Goal: Information Seeking & Learning: Learn about a topic

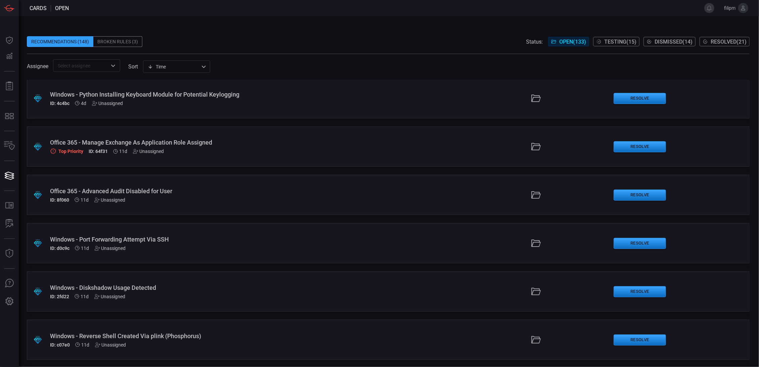
scroll to position [195, 0]
click at [156, 199] on div "ID: 8f060 11d Unassigned" at bounding box center [185, 199] width 270 height 5
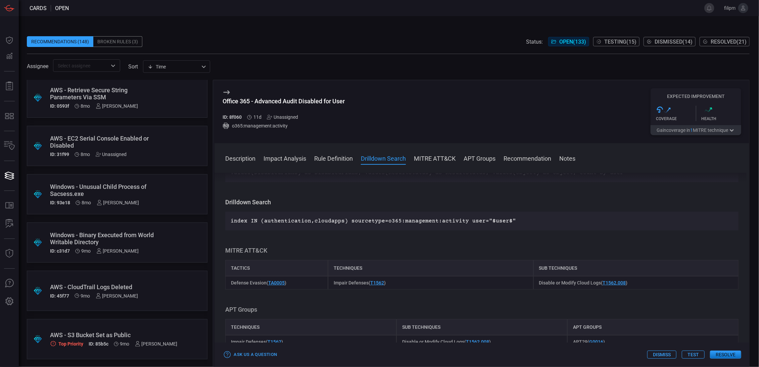
scroll to position [288, 0]
click at [107, 236] on div "Windows - Binary Executed from World Writable Directory" at bounding box center [104, 239] width 109 height 14
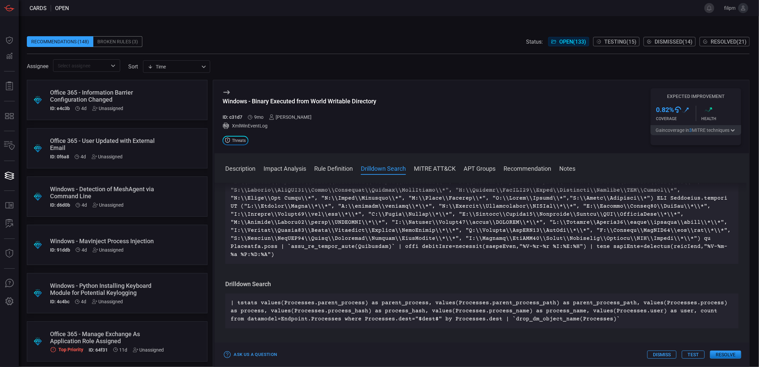
click at [133, 201] on div "Windows - Detection of MeshAgent via Command Line ID: d6d0b 4d Unassigned" at bounding box center [104, 197] width 109 height 22
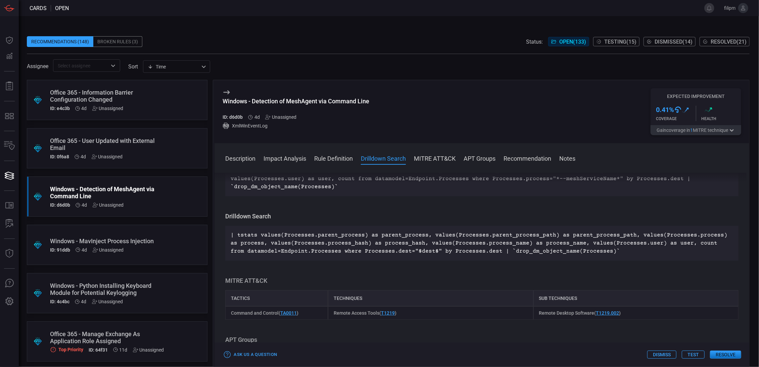
scroll to position [274, 0]
click at [111, 312] on div ".suggested_cards_icon{fill:url(#suggested_cards_icon);} Windows - Python Instal…" at bounding box center [117, 293] width 181 height 40
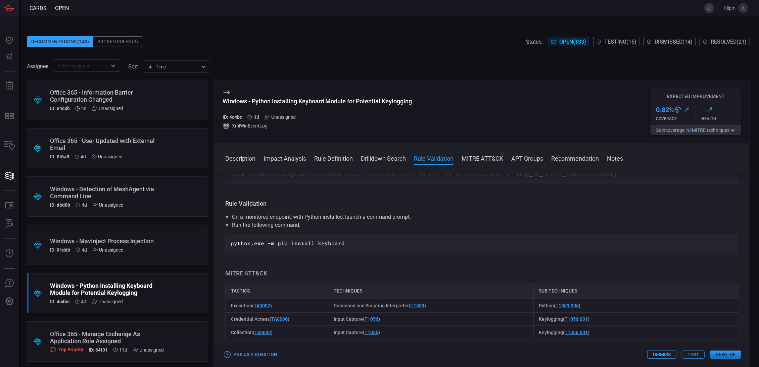
scroll to position [352, 0]
drag, startPoint x: 363, startPoint y: 246, endPoint x: 297, endPoint y: 246, distance: 66.4
click at [296, 246] on p "python.exe -m pip install keyboard" at bounding box center [482, 244] width 502 height 8
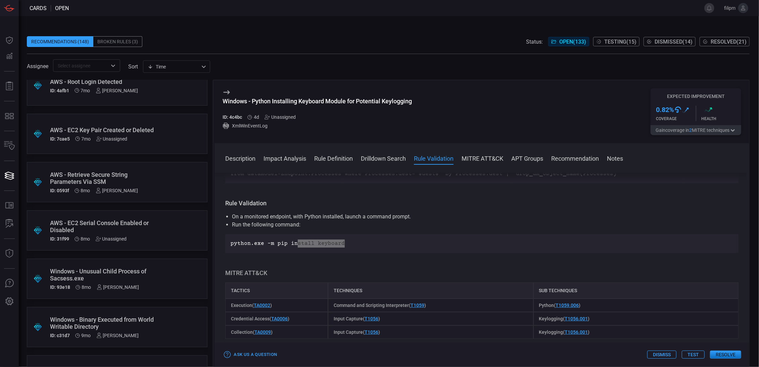
scroll to position [6022, 0]
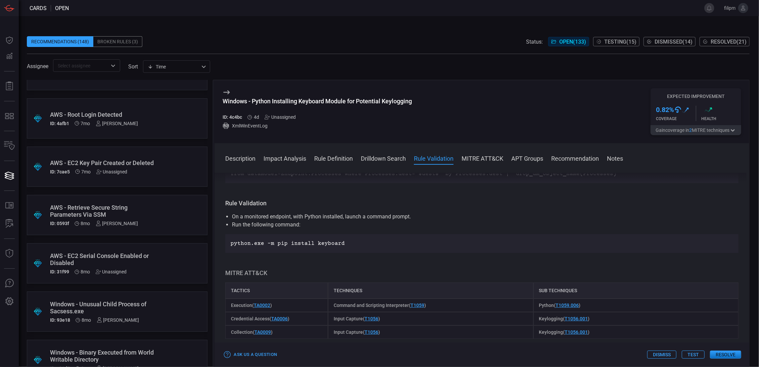
click at [139, 309] on div "Windows - Unusual Child Process of Sacsess.exe" at bounding box center [104, 308] width 109 height 14
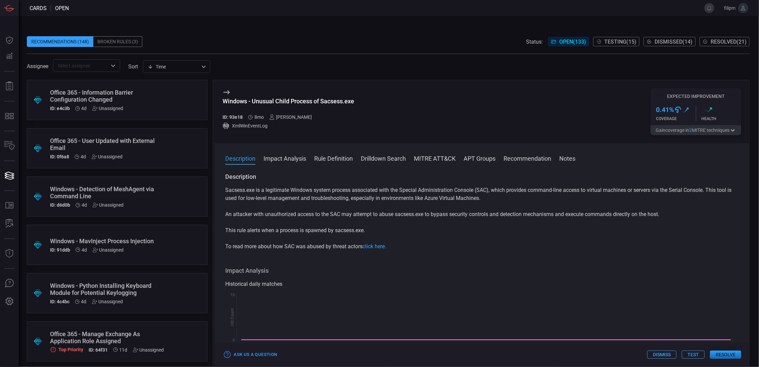
click at [154, 192] on div "Windows - Detection of MeshAgent via Command Line" at bounding box center [104, 193] width 109 height 14
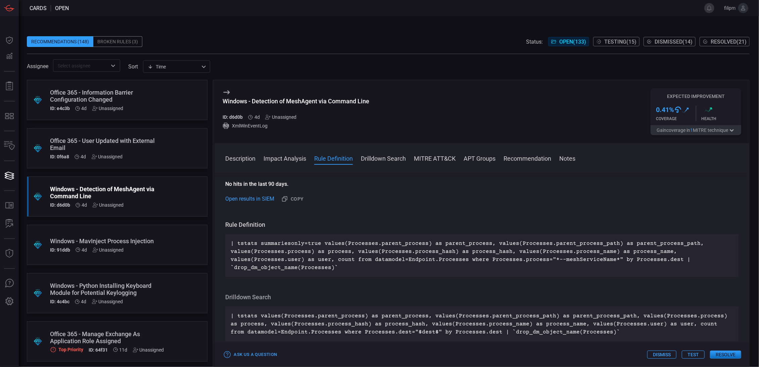
click at [603, 248] on p "| tstats summariesonly=true values(Processes.parent_process) as parent_process,…" at bounding box center [482, 256] width 502 height 32
drag, startPoint x: 551, startPoint y: 259, endPoint x: 649, endPoint y: 263, distance: 98.7
click at [648, 263] on p "| tstats summariesonly=true values(Processes.parent_process) as parent_process,…" at bounding box center [482, 255] width 502 height 32
click at [652, 264] on p "| tstats summariesonly=true values(Processes.parent_process) as parent_process,…" at bounding box center [482, 255] width 502 height 32
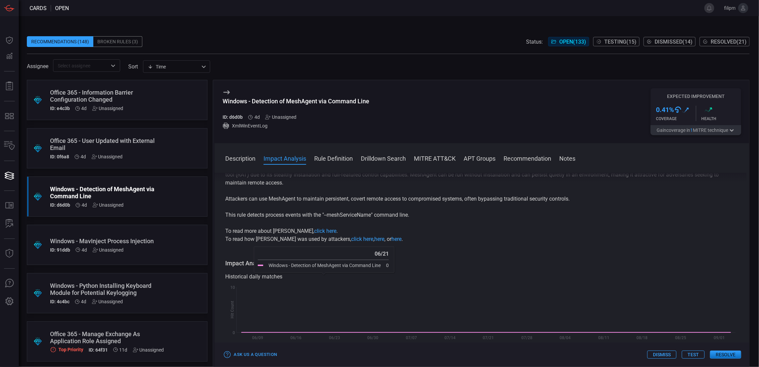
scroll to position [0, 0]
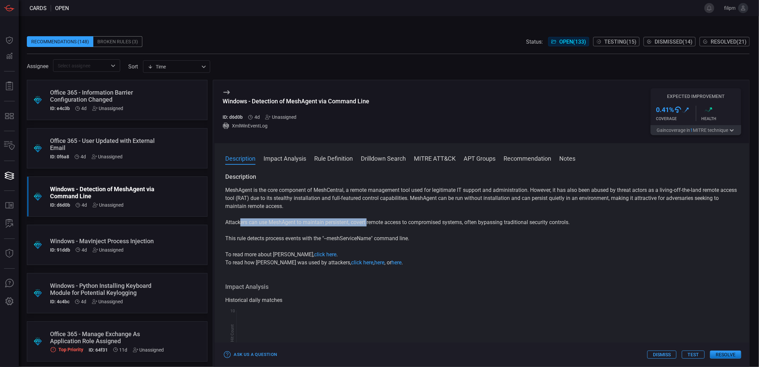
drag, startPoint x: 240, startPoint y: 224, endPoint x: 368, endPoint y: 224, distance: 128.2
click at [368, 224] on p "Attackers can use MeshAgent to maintain persistent, covert remote access to com…" at bounding box center [481, 222] width 513 height 8
drag, startPoint x: 435, startPoint y: 237, endPoint x: 469, endPoint y: 233, distance: 34.5
click at [435, 237] on p "This rule detects process events with the "--meshServiceName" command line." at bounding box center [481, 239] width 513 height 8
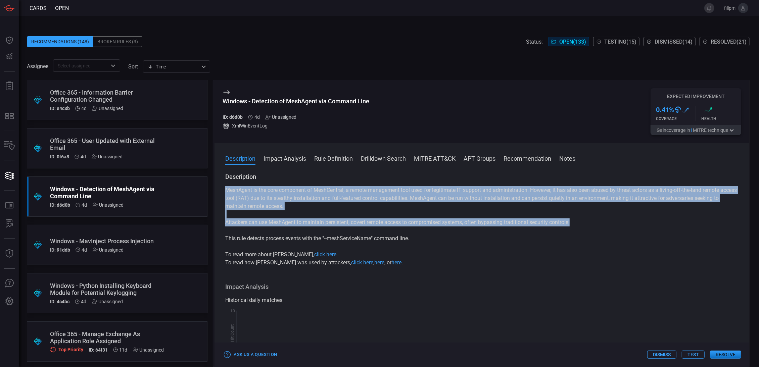
drag, startPoint x: 589, startPoint y: 221, endPoint x: 526, endPoint y: 218, distance: 62.5
click at [541, 218] on div "MeshAgent is the core component of MeshCentral, a remote management tool used f…" at bounding box center [481, 226] width 513 height 81
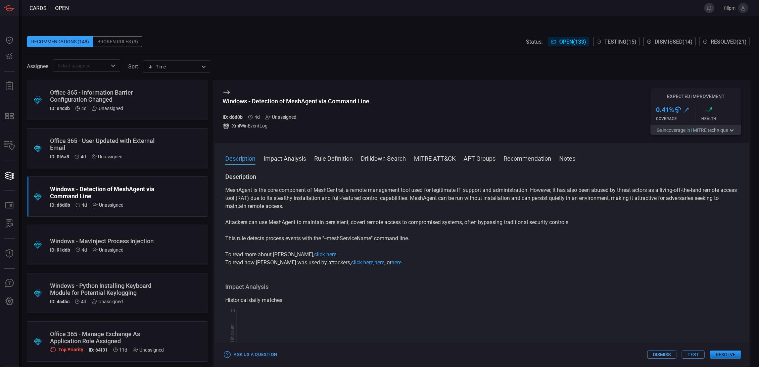
click at [377, 188] on p "MeshAgent is the core component of MeshCentral, a remote management tool used f…" at bounding box center [481, 198] width 513 height 24
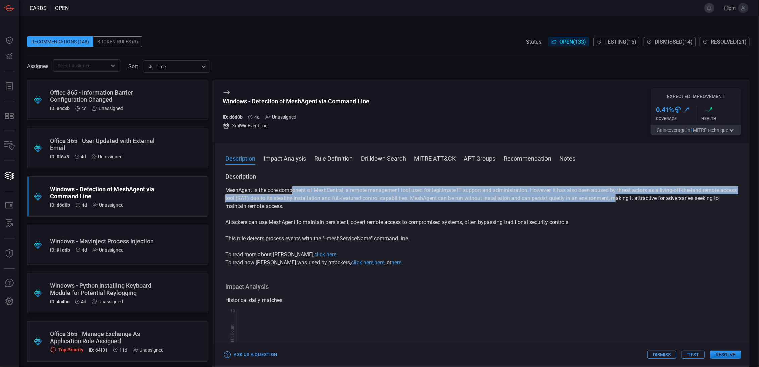
drag, startPoint x: 311, startPoint y: 188, endPoint x: 634, endPoint y: 202, distance: 322.8
click at [634, 202] on p "MeshAgent is the core component of MeshCentral, a remote management tool used f…" at bounding box center [481, 198] width 513 height 24
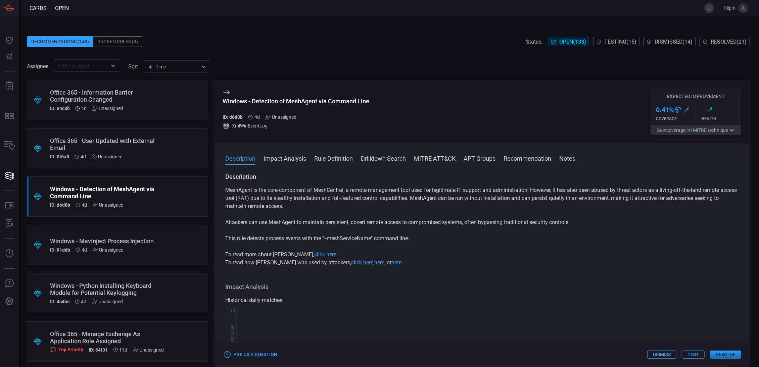
click at [633, 202] on p "MeshAgent is the core component of MeshCentral, a remote management tool used f…" at bounding box center [481, 198] width 513 height 24
drag, startPoint x: 233, startPoint y: 187, endPoint x: 253, endPoint y: 187, distance: 20.1
click at [253, 187] on div "Description MeshAgent is the core component of MeshCentral, a remote management…" at bounding box center [481, 269] width 535 height 192
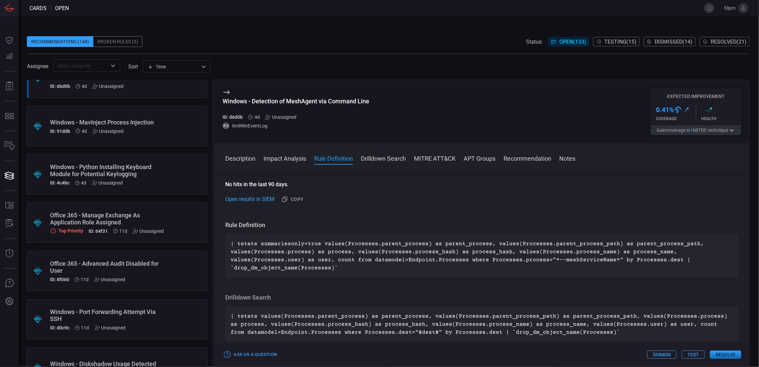
scroll to position [119, 0]
click at [144, 133] on div "ID: 91ddb 4d Unassigned" at bounding box center [104, 130] width 109 height 5
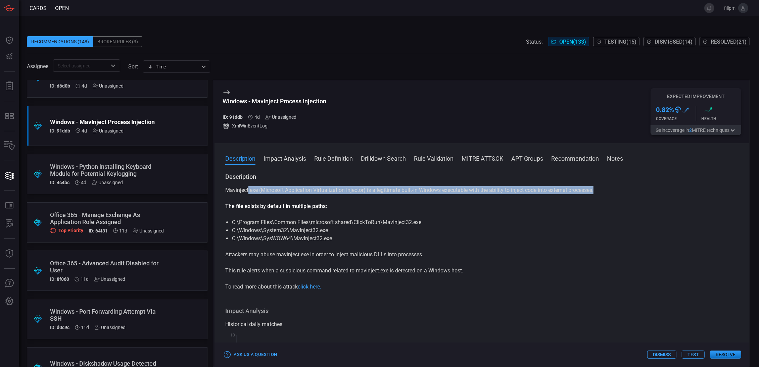
drag, startPoint x: 249, startPoint y: 191, endPoint x: 612, endPoint y: 187, distance: 363.4
click at [612, 187] on div "Description Mavinject.exe (Microsoft Application Virtualization Injector) is a …" at bounding box center [481, 232] width 513 height 118
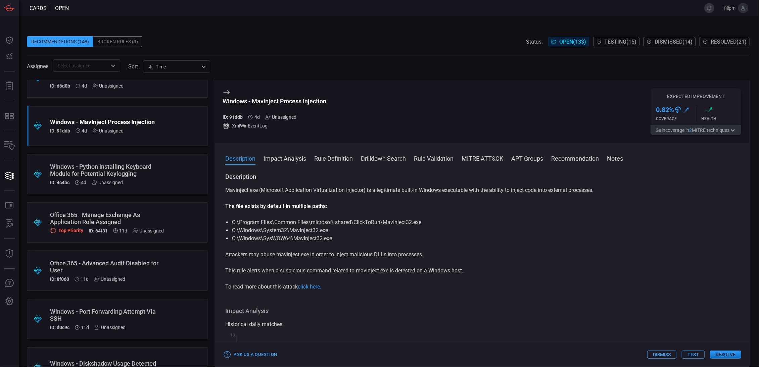
click at [576, 204] on p "The file exists by default in multiple paths:" at bounding box center [481, 206] width 513 height 8
drag, startPoint x: 233, startPoint y: 222, endPoint x: 260, endPoint y: 222, distance: 27.2
click at [251, 222] on div "Description Mavinject.exe (Microsoft Application Virtualization Injector) is a …" at bounding box center [481, 269] width 535 height 192
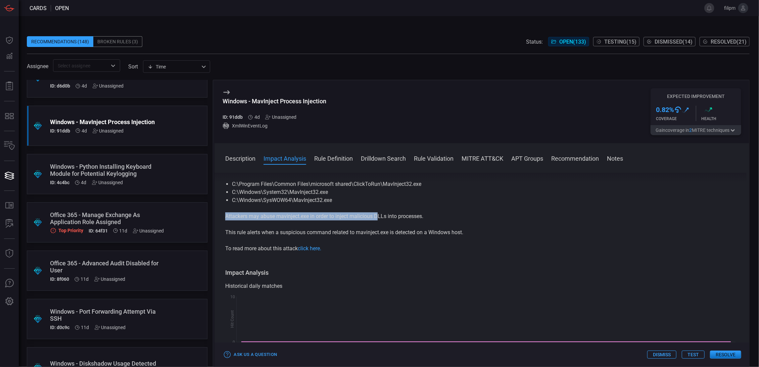
scroll to position [39, 0]
drag, startPoint x: 262, startPoint y: 222, endPoint x: 393, endPoint y: 213, distance: 131.8
click at [393, 213] on div "Mavinject.exe (Microsoft Application Virtualization Injector) is a legitimate b…" at bounding box center [481, 200] width 513 height 105
click at [382, 216] on p "Attackers may abuse mavinject.exe in order to inject malicious DLLs into proces…" at bounding box center [481, 216] width 513 height 8
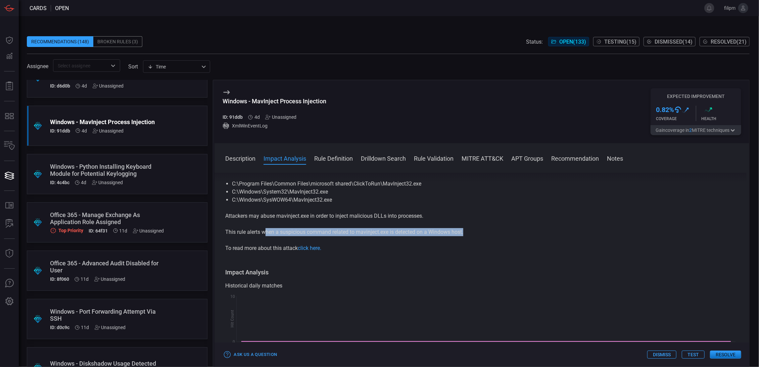
drag, startPoint x: 267, startPoint y: 231, endPoint x: 489, endPoint y: 233, distance: 221.5
click at [488, 233] on p "This rule alerts when a suspicious command related to mavinject.exe is detected…" at bounding box center [481, 232] width 513 height 8
click at [517, 239] on div "Mavinject.exe (Microsoft Application Virtualization Injector) is a legitimate b…" at bounding box center [481, 200] width 513 height 105
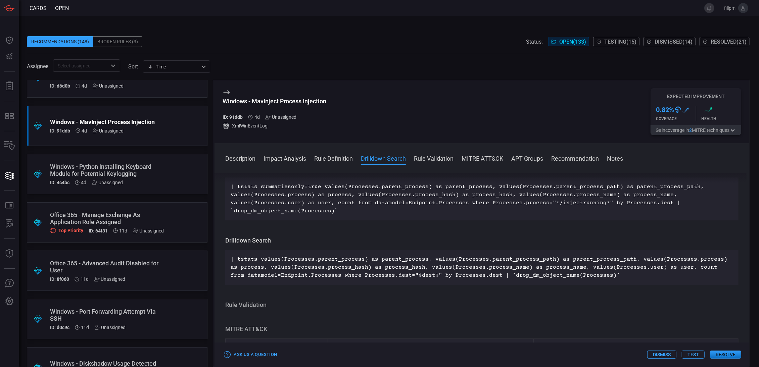
scroll to position [274, 0]
drag, startPoint x: 269, startPoint y: 304, endPoint x: 226, endPoint y: 304, distance: 42.6
click at [226, 304] on h3 "Rule Validation" at bounding box center [481, 305] width 513 height 8
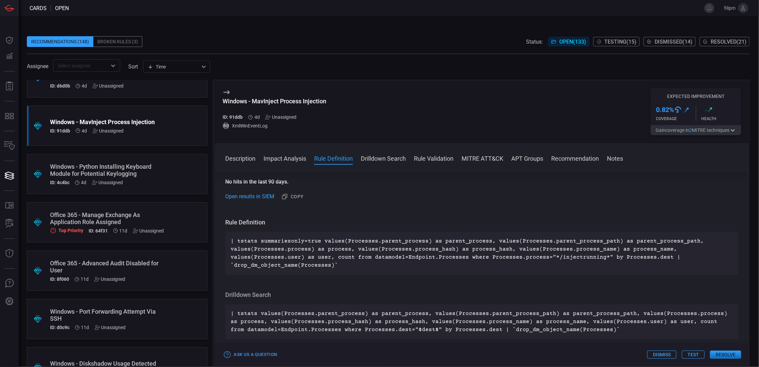
click at [510, 233] on div "| tstats summariesonly=true values(Processes.parent_process) as parent_process,…" at bounding box center [481, 253] width 513 height 43
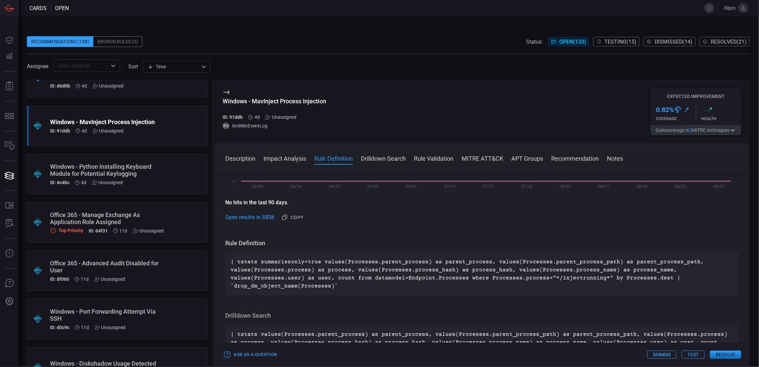
scroll to position [199, 0]
drag, startPoint x: 394, startPoint y: 278, endPoint x: 514, endPoint y: 278, distance: 120.1
click at [514, 278] on p "| tstats summariesonly=true values(Processes.parent_process) as parent_process,…" at bounding box center [482, 274] width 502 height 32
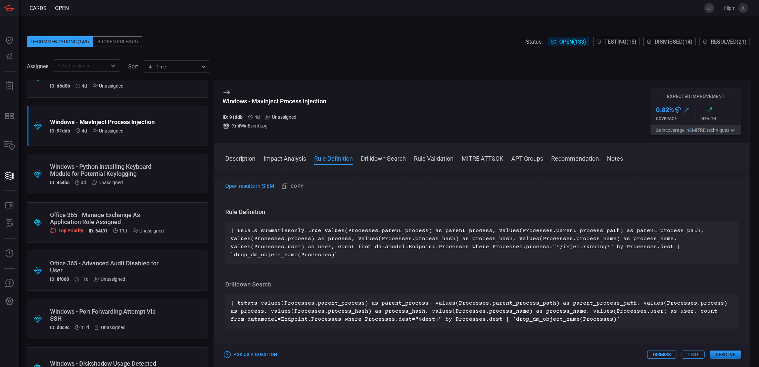
scroll to position [231, 0]
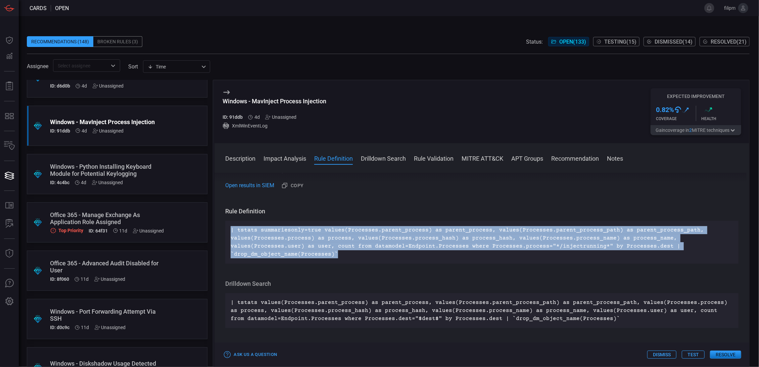
drag, startPoint x: 275, startPoint y: 243, endPoint x: 225, endPoint y: 232, distance: 51.1
click at [225, 232] on div "| tstats summariesonly=true values(Processes.parent_process) as parent_process,…" at bounding box center [481, 242] width 513 height 43
copy p "| tstats summariesonly=true values(Processes.parent_process) as parent_process,…"
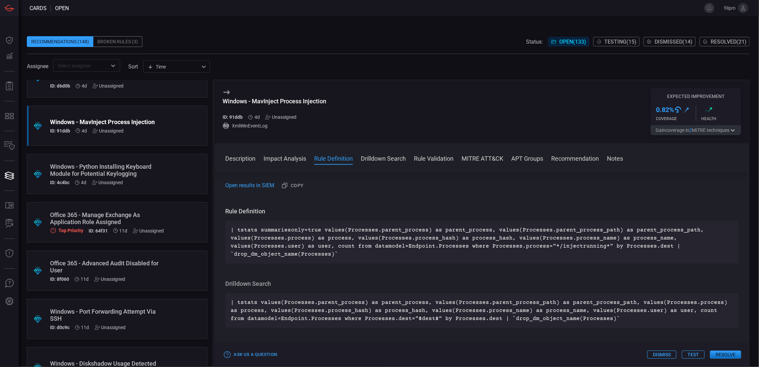
click at [365, 259] on div "| tstats summariesonly=true values(Processes.parent_process) as parent_process,…" at bounding box center [481, 242] width 513 height 43
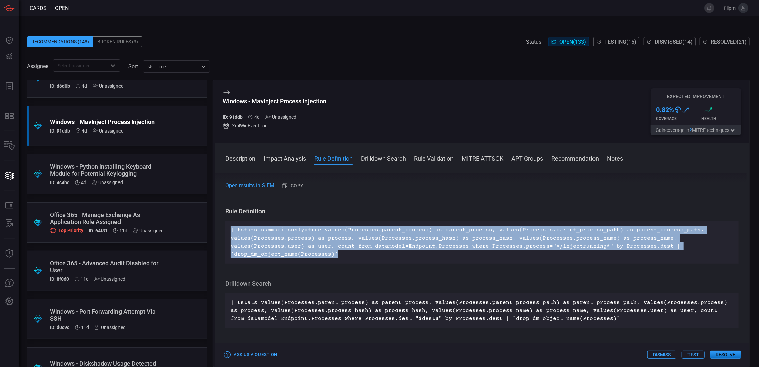
drag, startPoint x: 365, startPoint y: 259, endPoint x: 232, endPoint y: 231, distance: 135.7
click at [232, 231] on p "| tstats summariesonly=true values(Processes.parent_process) as parent_process,…" at bounding box center [482, 242] width 502 height 32
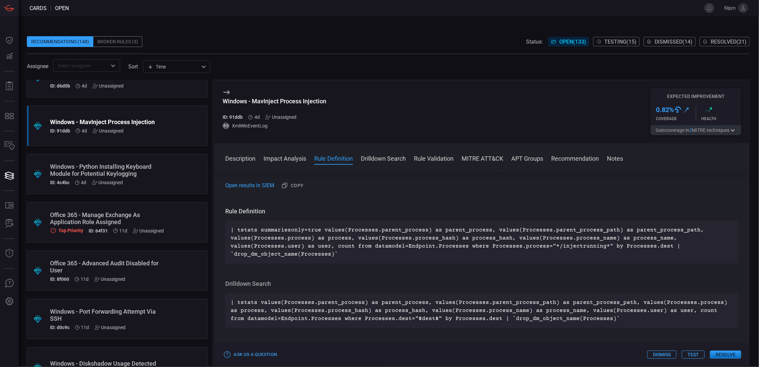
click at [332, 270] on div "Description Mavinject.exe (Microsoft Application Virtualization Injector) is a …" at bounding box center [481, 269] width 535 height 192
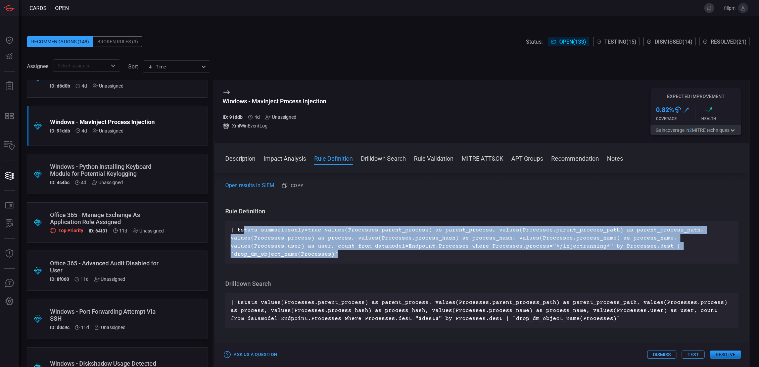
drag, startPoint x: 357, startPoint y: 252, endPoint x: 243, endPoint y: 225, distance: 116.9
click at [243, 225] on div "| tstats summariesonly=true values(Processes.parent_process) as parent_process,…" at bounding box center [481, 242] width 513 height 43
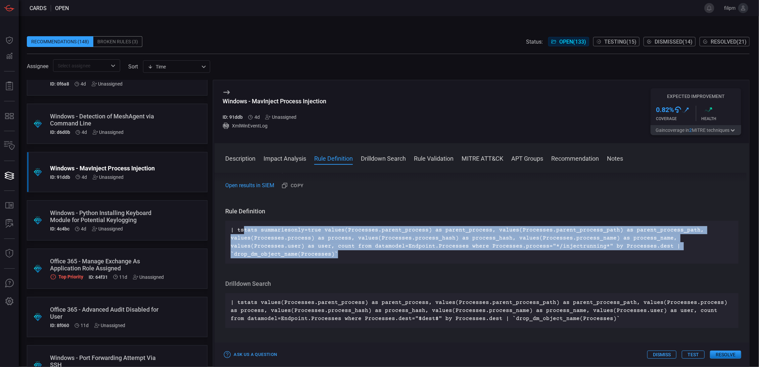
scroll to position [0, 0]
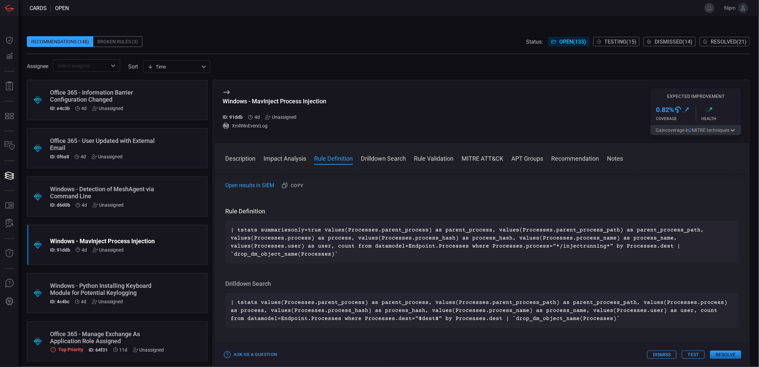
click at [166, 105] on div ".suggested_cards_icon{fill:url(#suggested_cards_icon);} Office 365 - Informatio…" at bounding box center [117, 100] width 181 height 40
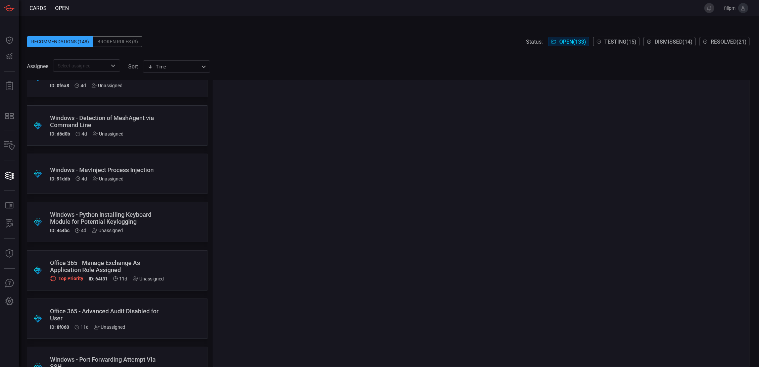
click at [136, 172] on div "Windows - MavInject Process Injection" at bounding box center [104, 169] width 109 height 7
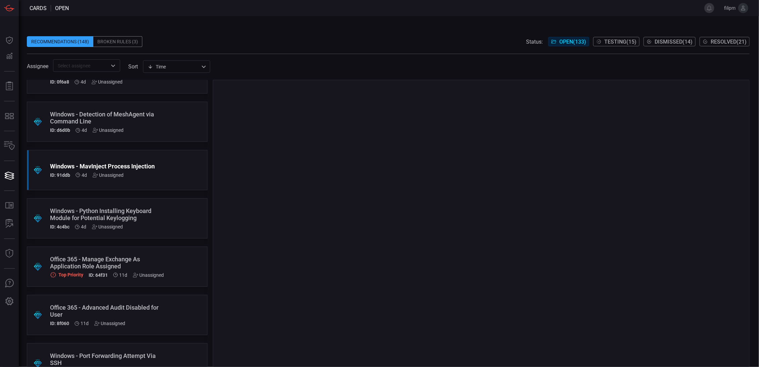
scroll to position [75, 0]
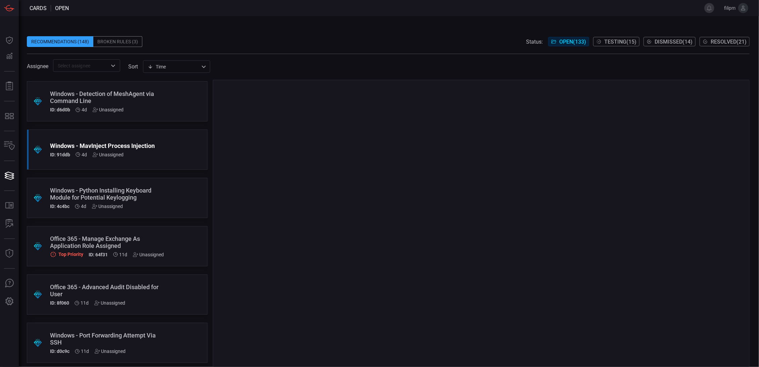
click at [143, 189] on div "Windows - Python Installing Keyboard Module for Potential Keylogging" at bounding box center [104, 194] width 109 height 14
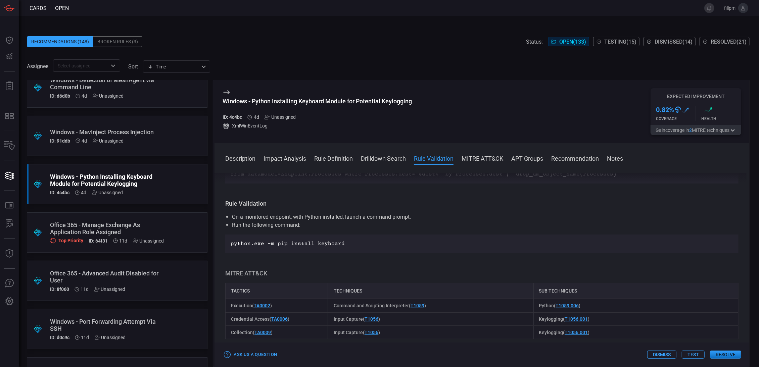
scroll to position [352, 0]
drag, startPoint x: 384, startPoint y: 248, endPoint x: 226, endPoint y: 243, distance: 158.1
click at [226, 242] on div "python.exe -m pip install keyboard" at bounding box center [481, 243] width 513 height 19
copy p "python.exe -m pip install keyboard"
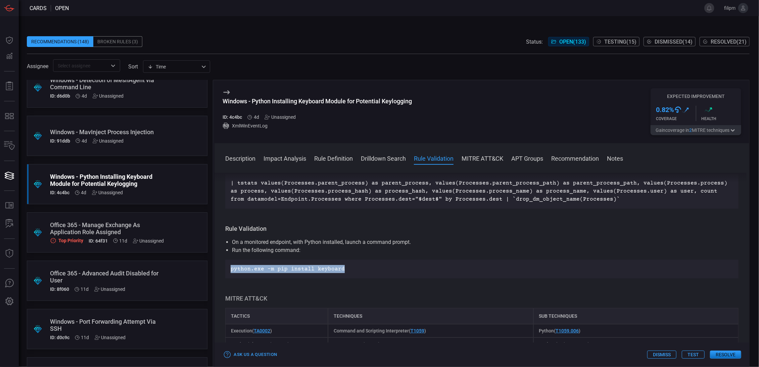
scroll to position [326, 0]
copy p "python.exe -m pip install keyboard"
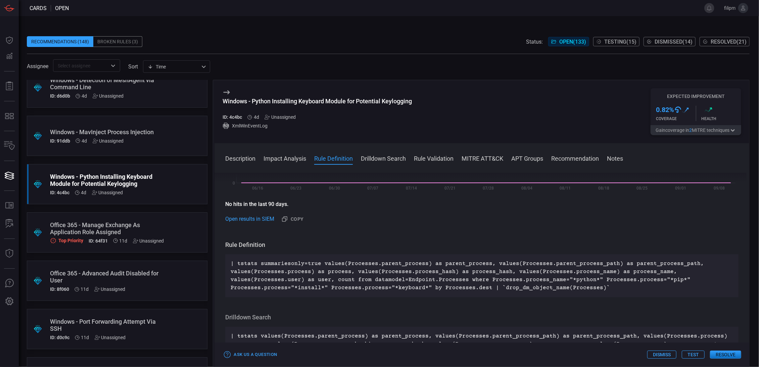
click at [349, 267] on p "| tstats summariesonly=true values(Processes.parent_process) as parent_process,…" at bounding box center [482, 276] width 502 height 32
click at [349, 267] on p "| tstats summariesonly=true values(Processes.parent_process) as parent_process,…" at bounding box center [482, 277] width 502 height 32
click at [348, 267] on p "| tstats summariesonly=true values(Processes.parent_process) as parent_process,…" at bounding box center [482, 277] width 502 height 32
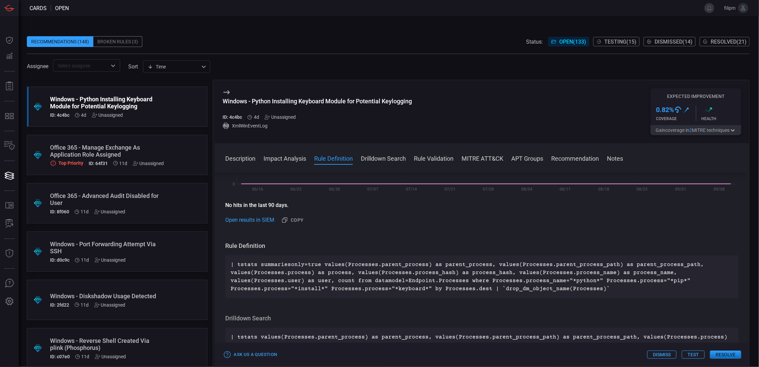
scroll to position [187, 0]
click at [140, 180] on div ".suggested_cards_icon{fill:url(#suggested_cards_icon);} Office 365 - Informatio…" at bounding box center [117, 223] width 181 height 287
click at [140, 174] on div ".suggested_cards_icon{fill:url(#suggested_cards_icon);} Office 365 - Manage Exc…" at bounding box center [117, 155] width 181 height 40
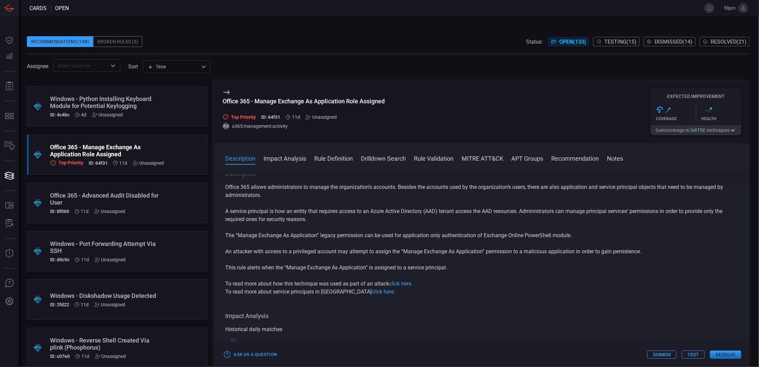
scroll to position [3, 0]
click at [380, 218] on p "A service principal is how an entity that requires access to an Azure Active Di…" at bounding box center [481, 215] width 513 height 16
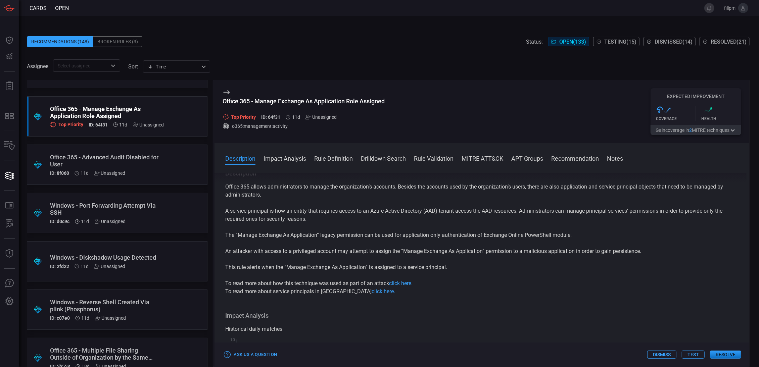
scroll to position [226, 0]
click at [115, 204] on div "Windows - Port Forwarding Attempt Via SSH" at bounding box center [104, 208] width 109 height 14
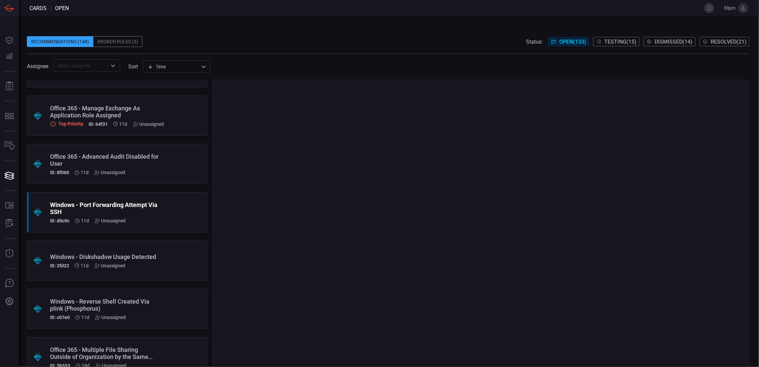
click at [148, 262] on div "Windows - Diskshadow Usage Detected ID: 2fd22 11d Unassigned" at bounding box center [104, 260] width 109 height 15
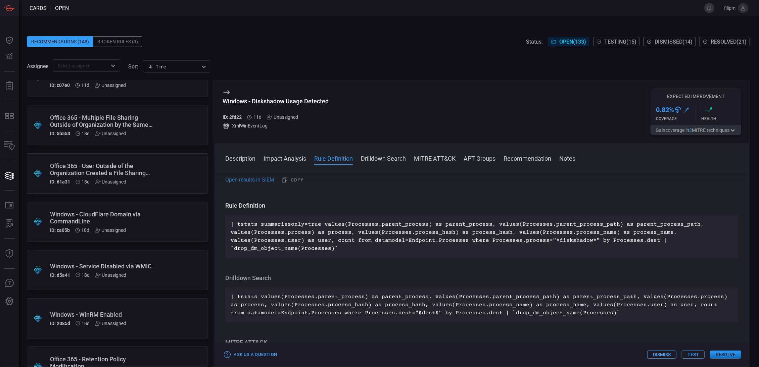
scroll to position [459, 0]
click at [107, 210] on div "Windows - CloudFlare Domain via CommandLine" at bounding box center [104, 217] width 109 height 14
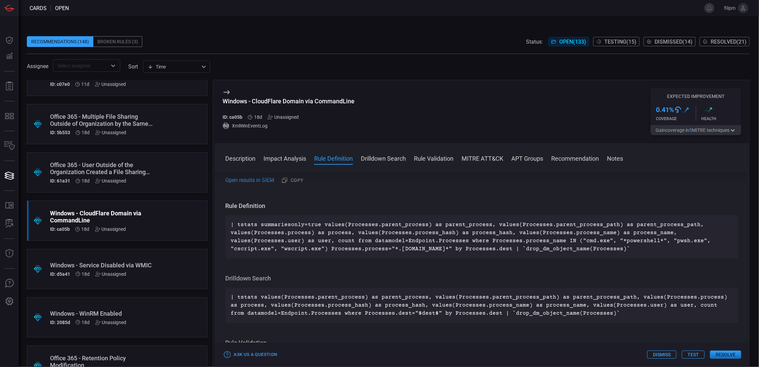
scroll to position [196, 0]
drag, startPoint x: 642, startPoint y: 252, endPoint x: 234, endPoint y: 224, distance: 409.0
click at [218, 222] on div "Description Cloudflare Tunnel is a service that creates a secure tunnel between…" at bounding box center [481, 269] width 535 height 192
copy p "| tstats summariesonly=true values(Processes.parent_process) as parent_process,…"
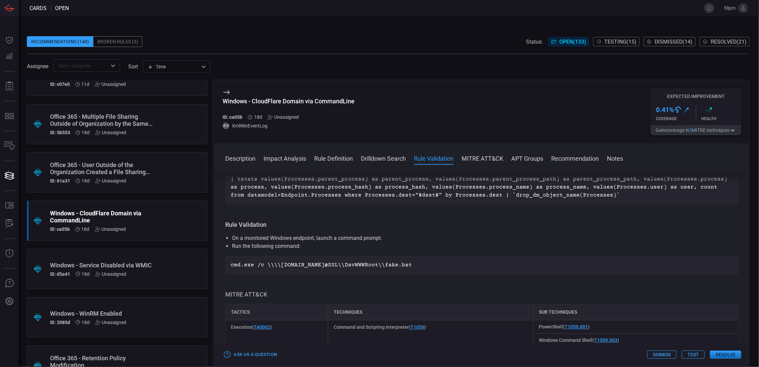
scroll to position [314, 0]
drag, startPoint x: 457, startPoint y: 271, endPoint x: 214, endPoint y: 265, distance: 243.4
click at [214, 265] on div "Description Cloudflare Tunnel is a service that creates a secure tunnel between…" at bounding box center [481, 269] width 535 height 192
copy p "cmd.exe /c \\\\[DOMAIN_NAME]@SSL\\DavWWWRoot\\fake.bat"
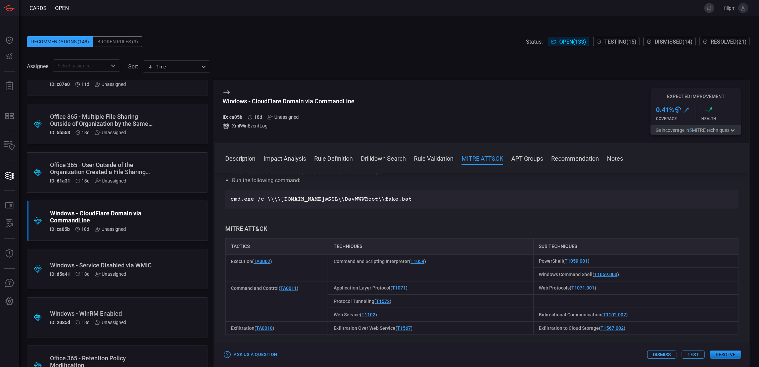
scroll to position [382, 0]
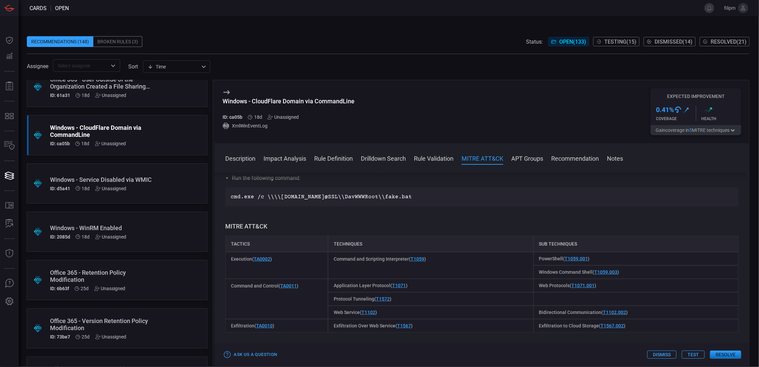
click at [151, 191] on div "ID: d5a41 18d Unassigned" at bounding box center [104, 188] width 109 height 5
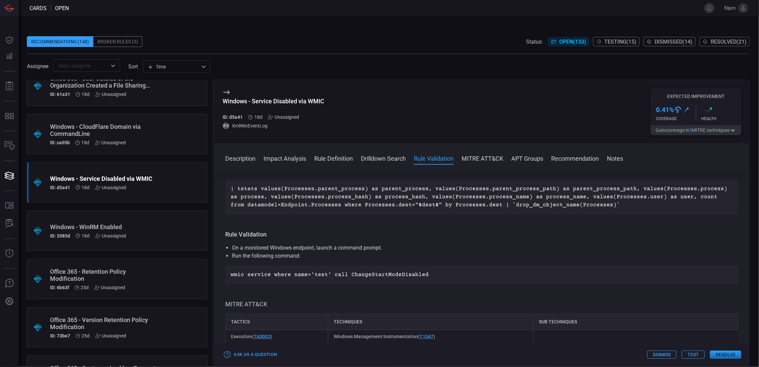
scroll to position [313, 0]
click at [300, 119] on div "ID: d5a41 18d Unassigned" at bounding box center [273, 116] width 102 height 5
click at [296, 117] on div "Unassigned" at bounding box center [283, 116] width 31 height 5
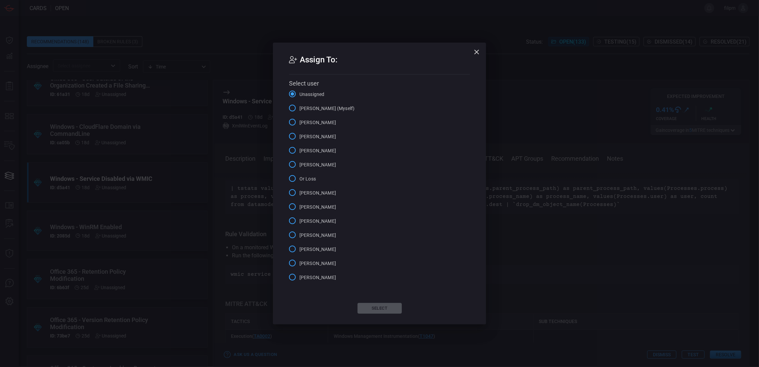
click at [332, 110] on span "[PERSON_NAME] (Myself)" at bounding box center [326, 108] width 55 height 7
click at [299, 110] on input "[PERSON_NAME] (Myself)" at bounding box center [292, 108] width 14 height 14
click at [385, 310] on button "Select" at bounding box center [379, 308] width 44 height 11
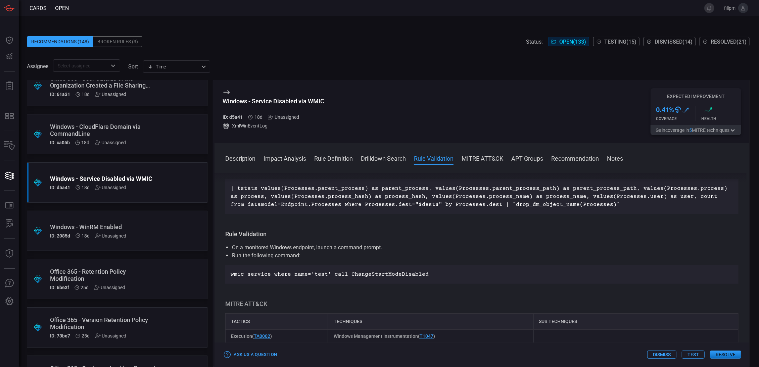
scroll to position [0, 0]
click at [349, 280] on div "wmic service where name='test' call ChangeStartModeDisabled" at bounding box center [481, 274] width 513 height 19
click at [350, 277] on p "wmic service where name='test' call ChangeStartModeDisabled" at bounding box center [482, 274] width 502 height 8
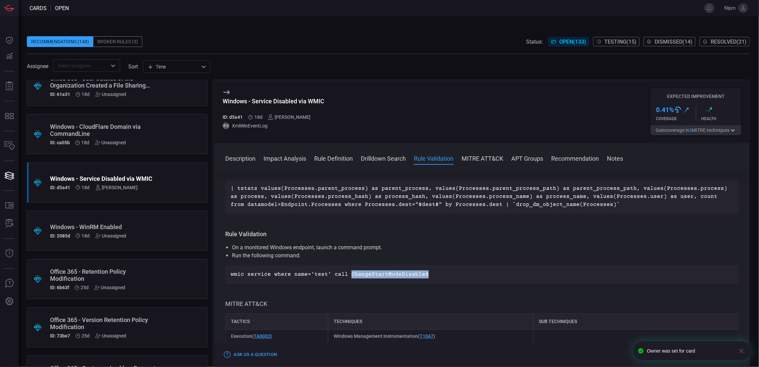
click at [350, 277] on p "wmic service where name='test' call ChangeStartModeDisabled" at bounding box center [482, 274] width 502 height 8
drag, startPoint x: 593, startPoint y: 258, endPoint x: 386, endPoint y: 170, distance: 225.1
click at [593, 258] on li "Run the following command:" at bounding box center [482, 256] width 500 height 8
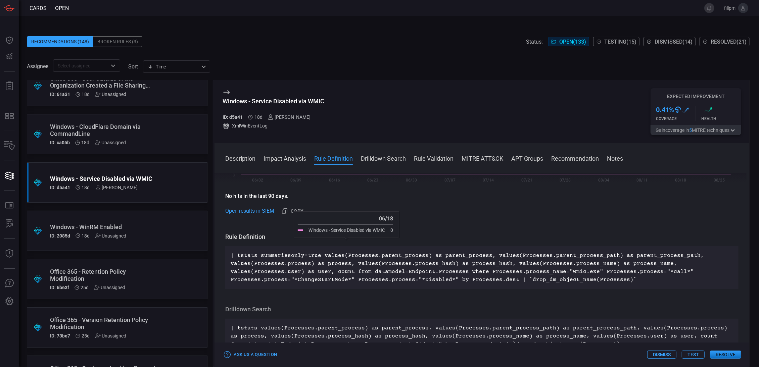
scroll to position [174, 0]
click at [329, 254] on p "| tstats summariesonly=true values(Processes.parent_process) as parent_process,…" at bounding box center [482, 268] width 502 height 32
click at [329, 254] on p "| tstats summariesonly=true values(Processes.parent_process) as parent_process,…" at bounding box center [482, 267] width 502 height 32
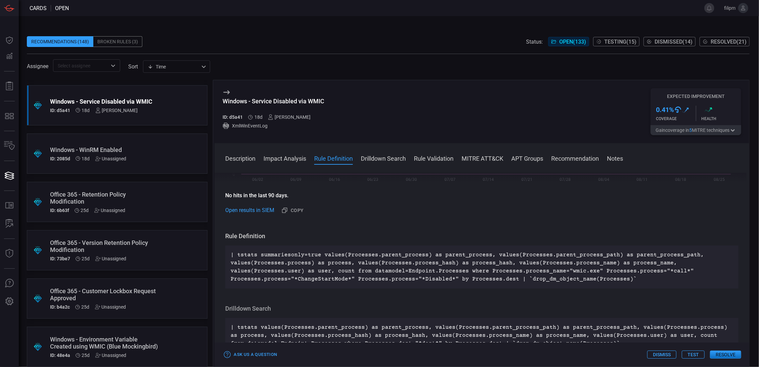
scroll to position [623, 0]
click at [147, 154] on div "Windows - WinRM Enabled ID: 2085d 18d Unassigned" at bounding box center [104, 153] width 109 height 15
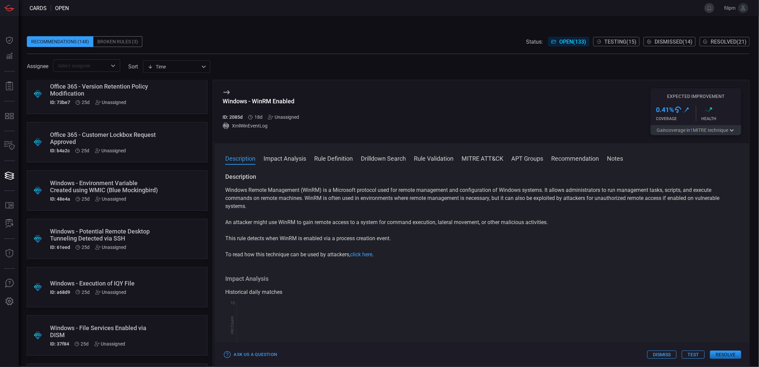
scroll to position [779, 0]
click at [144, 189] on div "Windows - Environment Variable Created using WMIC (Blue Mockingbird)" at bounding box center [104, 186] width 109 height 14
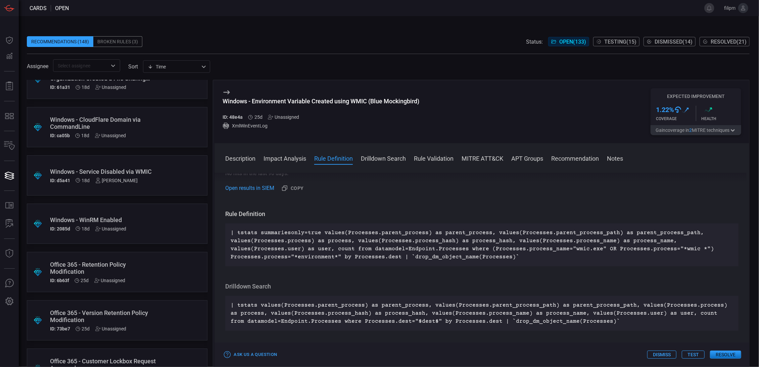
scroll to position [552, 0]
click at [133, 171] on div "Windows - Service Disabled via WMIC" at bounding box center [104, 171] width 109 height 7
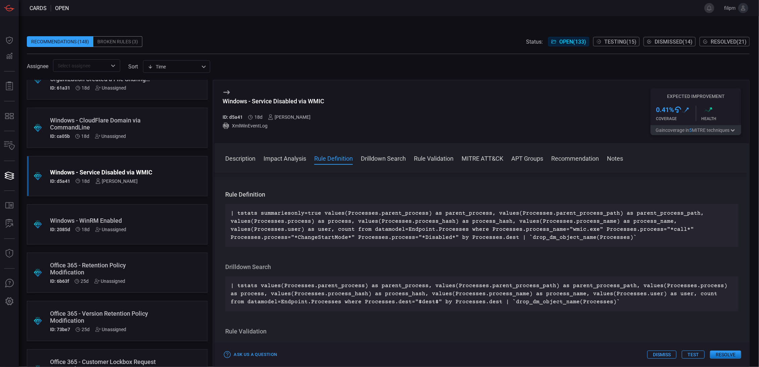
scroll to position [198, 0]
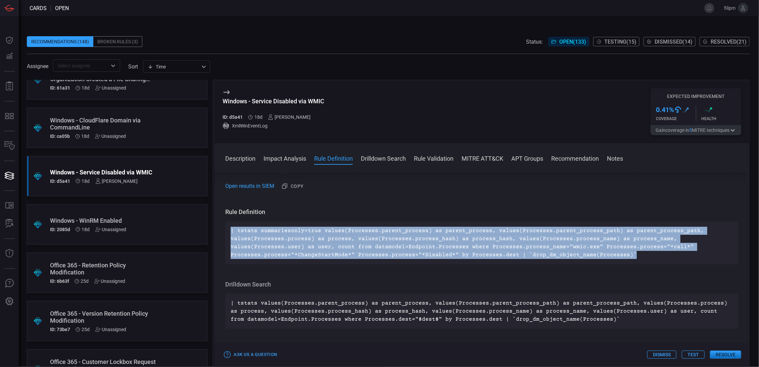
drag, startPoint x: 592, startPoint y: 251, endPoint x: 220, endPoint y: 219, distance: 372.9
click at [220, 219] on div "Description wmic.exe is the Windows Management Instrumentation Command-line uti…" at bounding box center [481, 269] width 535 height 192
copy p "| tstats summariesonly=true values(Processes.parent_process) as parent_process,…"
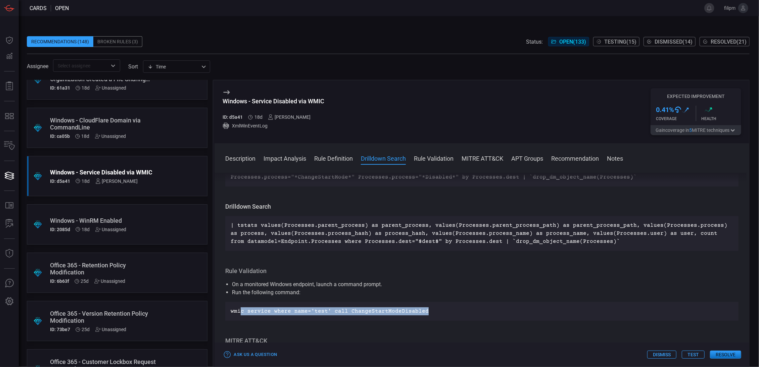
scroll to position [276, 0]
drag, startPoint x: 452, startPoint y: 309, endPoint x: 223, endPoint y: 311, distance: 228.9
click at [223, 311] on div "Description wmic.exe is the Windows Management Instrumentation Command-line uti…" at bounding box center [481, 269] width 535 height 192
copy p "wmic service where name='test' call ChangeStartModeDisabled"
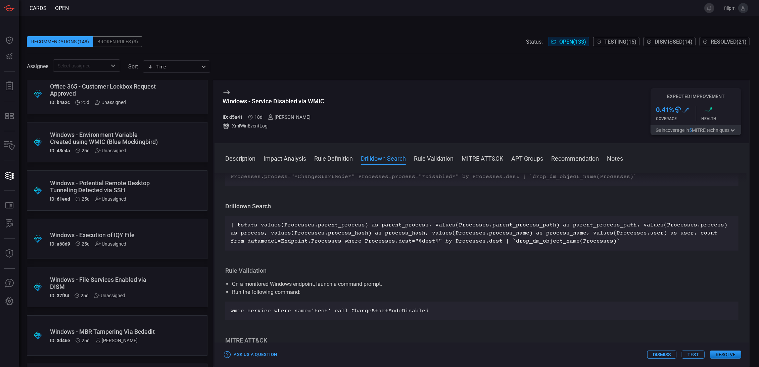
click at [129, 194] on div "Windows - Potential Remote Desktop Tunneling Detected via SSH ID: 61eed 25d Una…" at bounding box center [104, 191] width 109 height 22
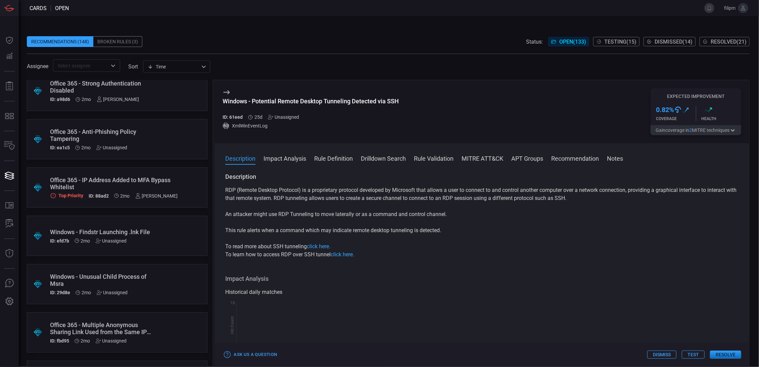
scroll to position [2039, 0]
click at [126, 192] on div "Office 365 - IP Address Added to MFA Bypass Whitelist Top Priority ID: 88ad2 2m…" at bounding box center [114, 187] width 128 height 22
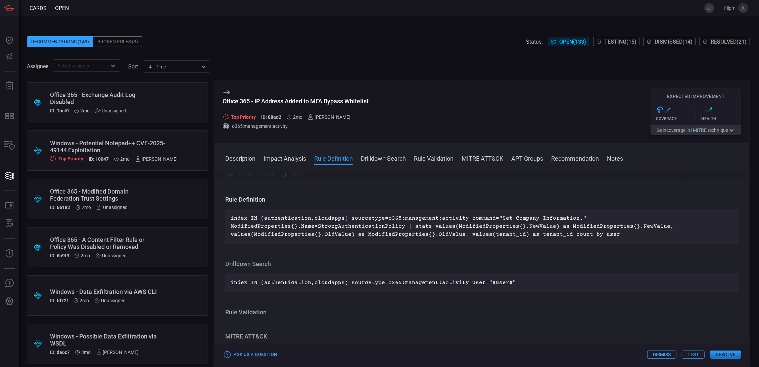
scroll to position [2315, 0]
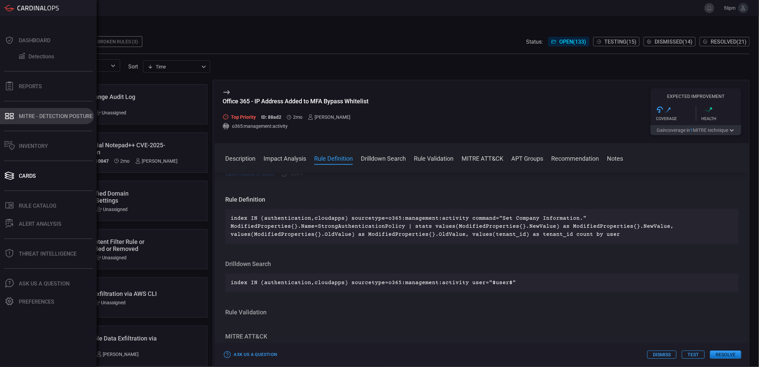
click at [24, 113] on div "MITRE - Detection Posture" at bounding box center [56, 116] width 74 height 6
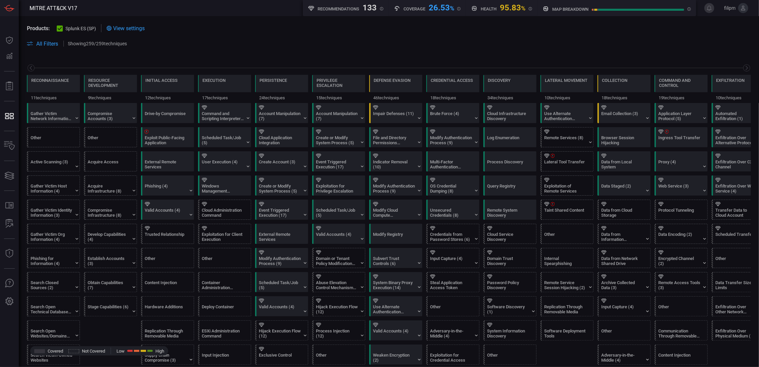
scroll to position [0, 72]
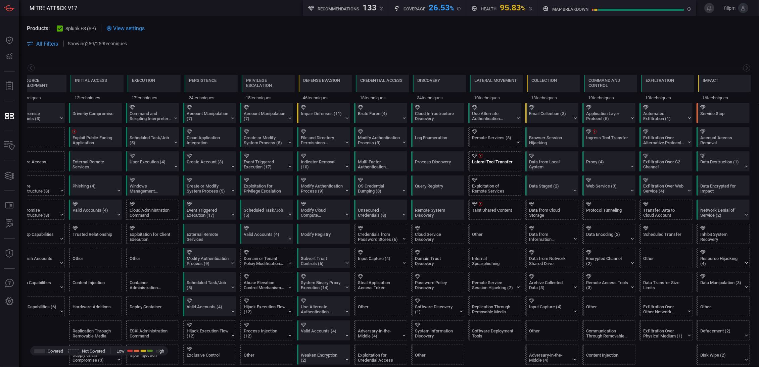
click at [481, 154] on icon at bounding box center [480, 156] width 4 height 4
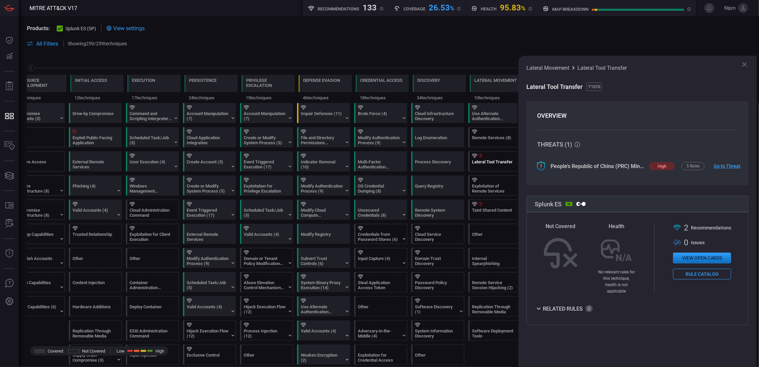
click at [706, 260] on button "View open cards" at bounding box center [702, 258] width 58 height 11
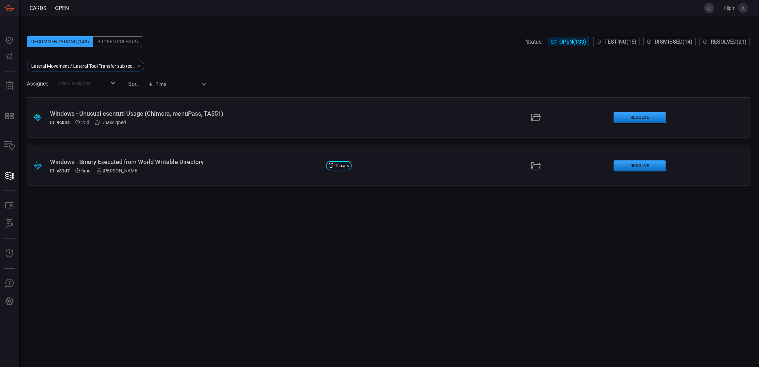
click at [228, 112] on div "Windows - Unusual esentutl Usage (Chimera, menuPass, TA551)" at bounding box center [185, 113] width 270 height 7
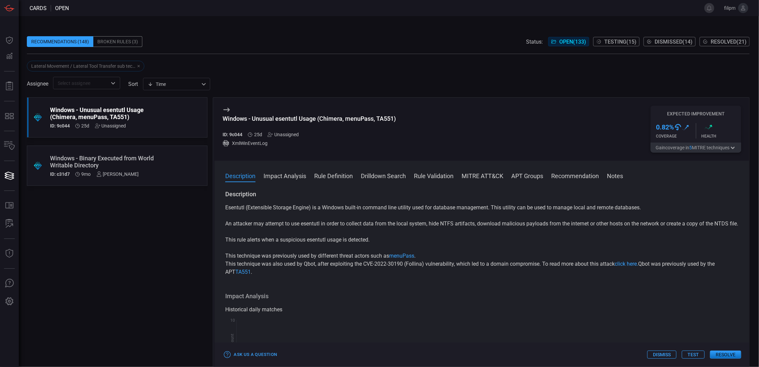
click at [139, 160] on div "Windows - Binary Executed from World Writable Directory" at bounding box center [104, 162] width 109 height 14
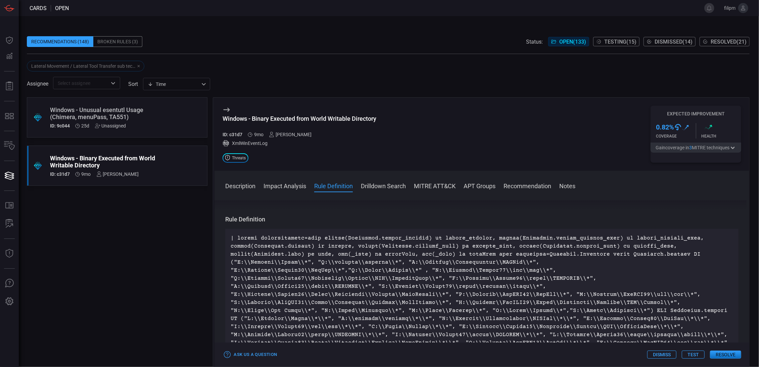
scroll to position [482, 0]
click at [153, 116] on div "Windows - Unusual esentutl Usage (Chimera, menuPass, TA551)" at bounding box center [104, 113] width 109 height 14
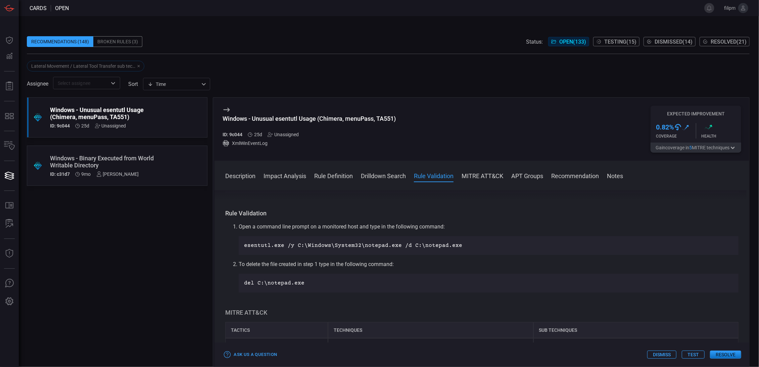
scroll to position [351, 0]
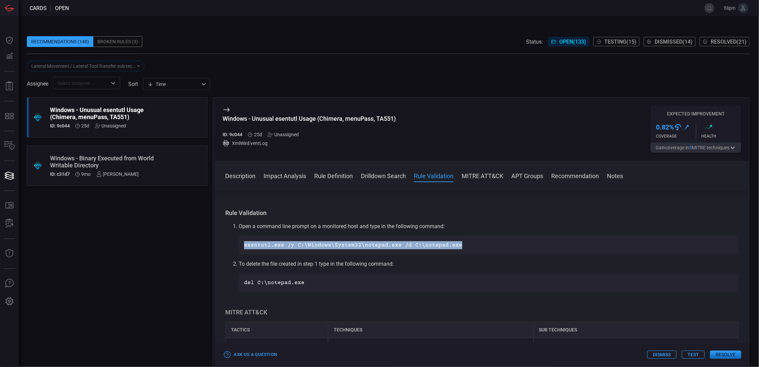
drag, startPoint x: 463, startPoint y: 251, endPoint x: 244, endPoint y: 258, distance: 218.9
click at [243, 255] on div "esentutl.exe /y C:\Windows\System32\notepad.exe /d C:\notepad.exe" at bounding box center [489, 245] width 500 height 19
copy p "esentutl.exe /y C:\Windows\System32\notepad.exe /d C:\notepad.exe"
